Goal: Task Accomplishment & Management: Manage account settings

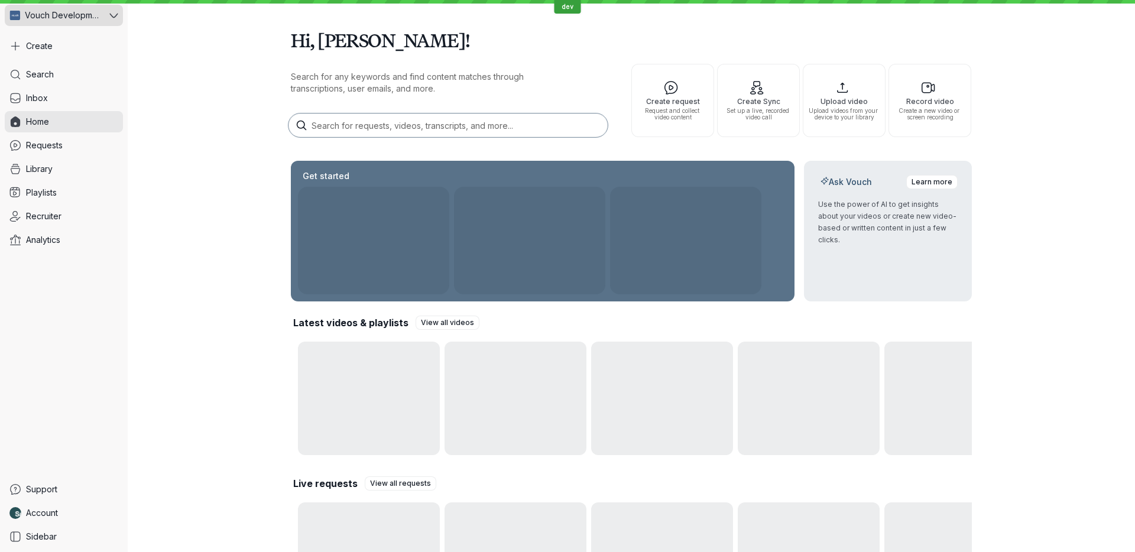
click at [55, 15] on span "Vouch Development Team" at bounding box center [63, 15] width 76 height 12
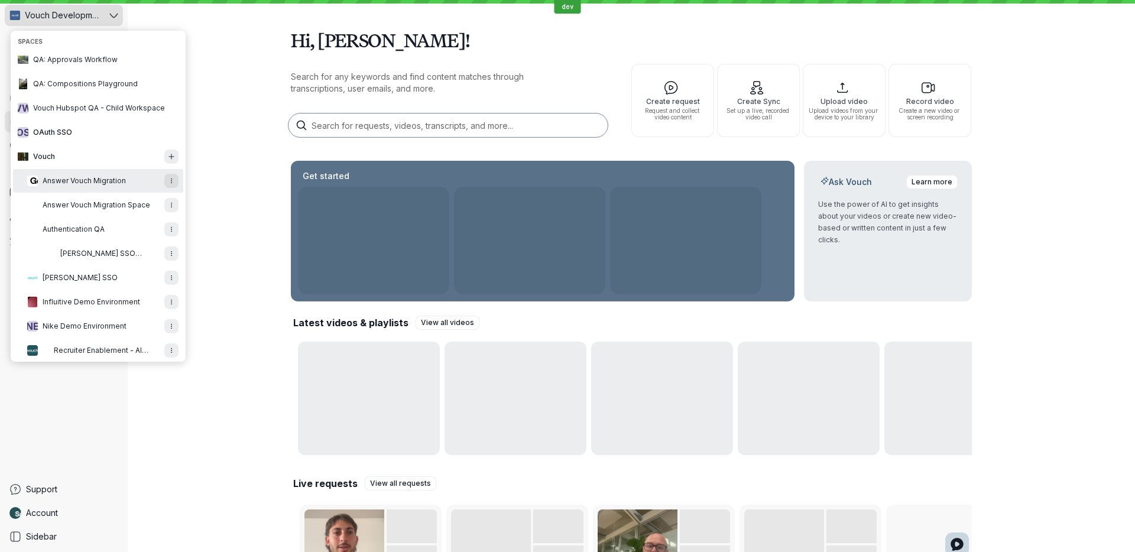
scroll to position [705, 0]
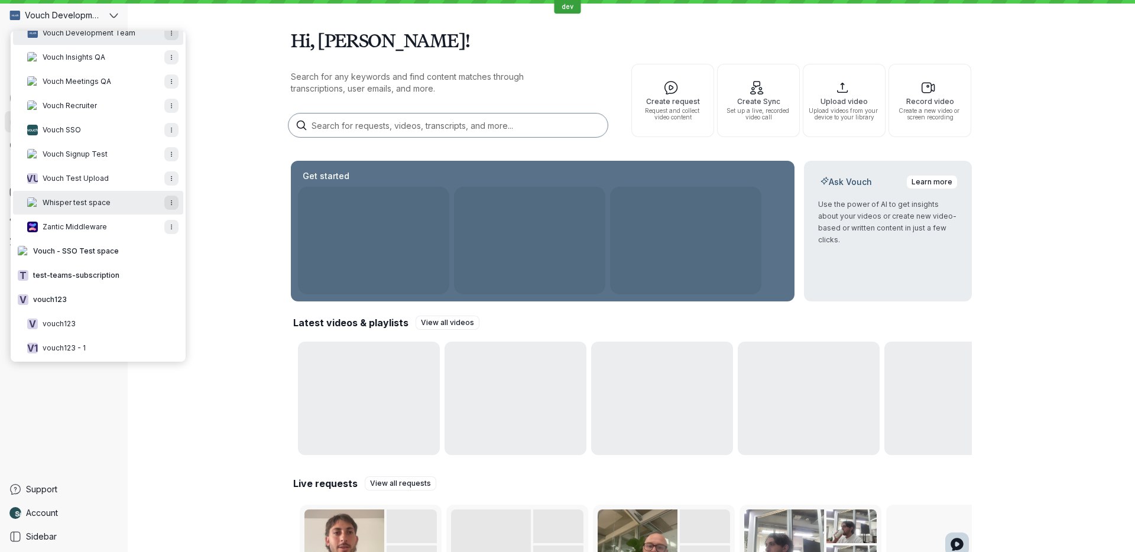
click at [103, 208] on button "Whisper test space" at bounding box center [98, 203] width 170 height 24
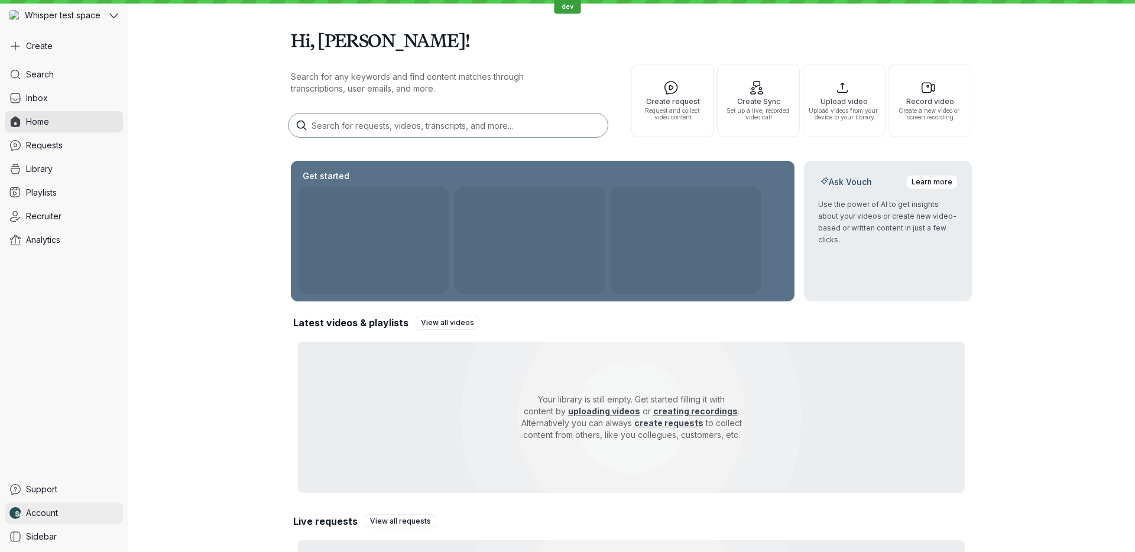
click at [80, 510] on link "Account" at bounding box center [64, 513] width 118 height 21
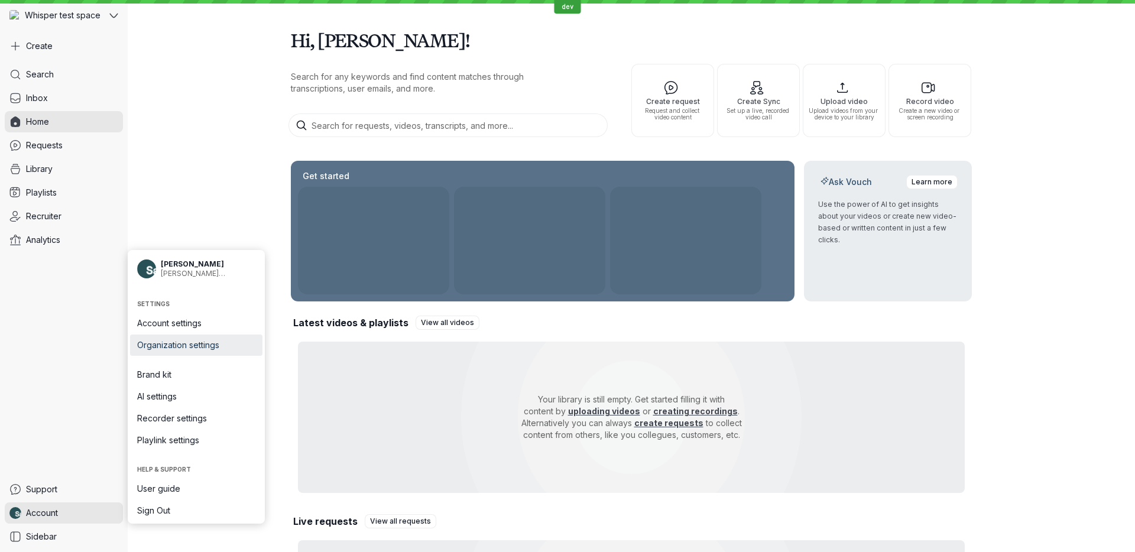
click at [216, 349] on span "Organization settings" at bounding box center [196, 345] width 118 height 12
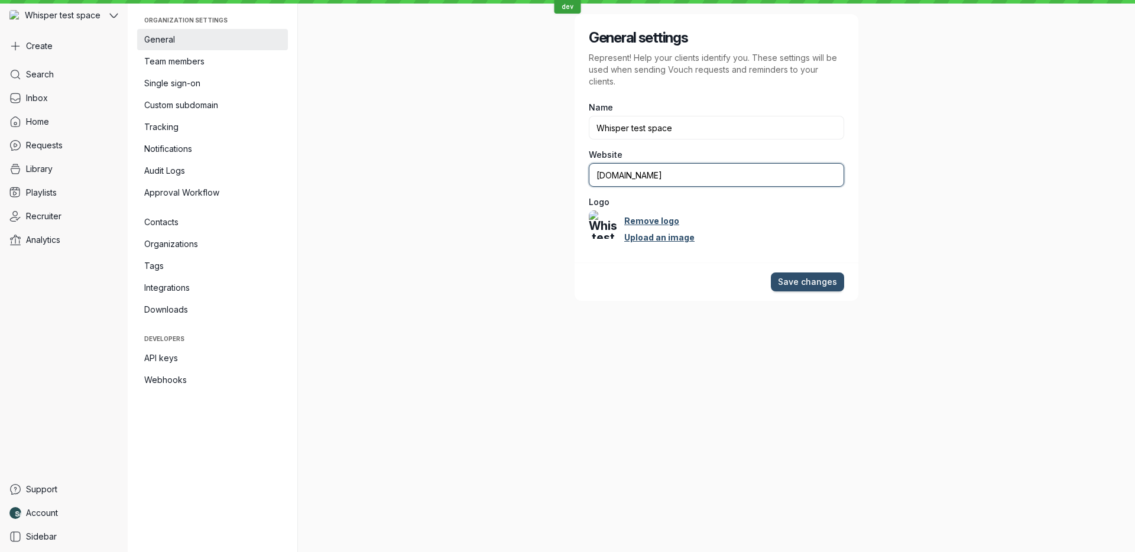
click at [650, 169] on input "[DOMAIN_NAME]" at bounding box center [716, 175] width 255 height 24
type input "[DOMAIN_NAME]"
click at [653, 220] on link "Remove logo" at bounding box center [651, 221] width 55 height 12
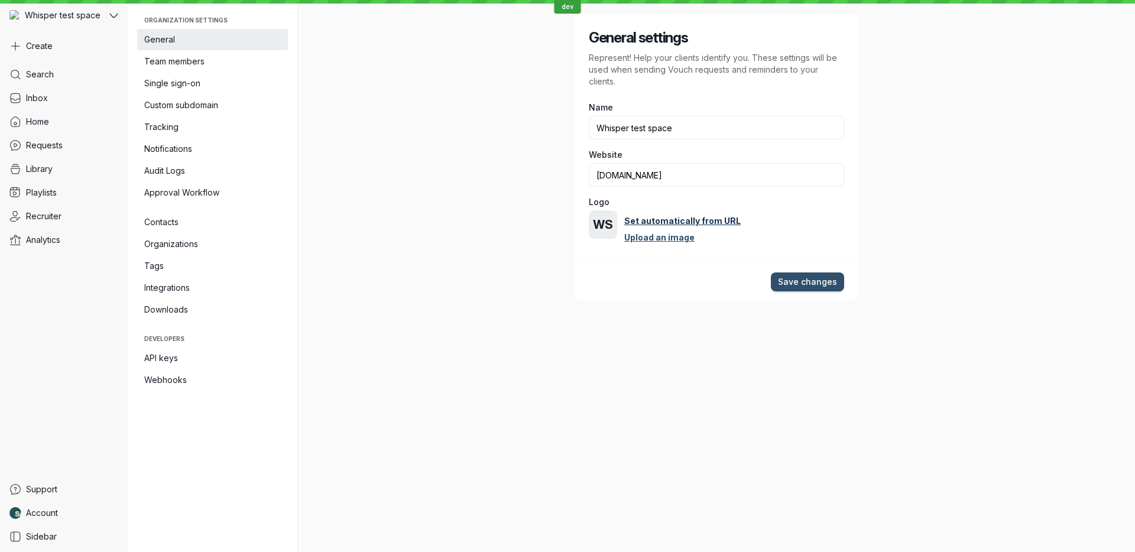
click at [666, 221] on link "Set automatically from URL" at bounding box center [682, 221] width 116 height 12
click at [815, 286] on span "Save changes" at bounding box center [807, 282] width 59 height 12
